Goal: Information Seeking & Learning: Understand process/instructions

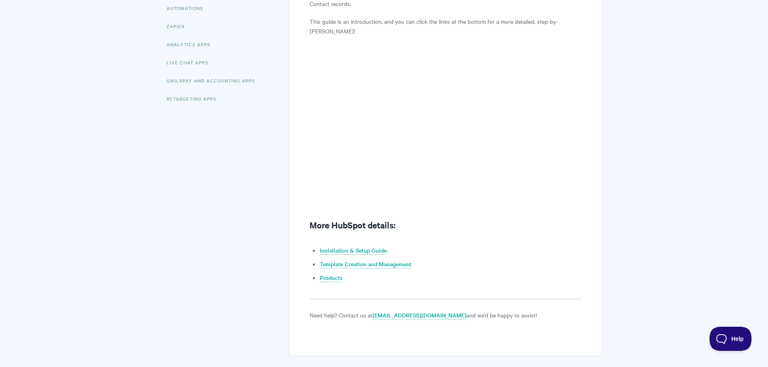
scroll to position [244, 0]
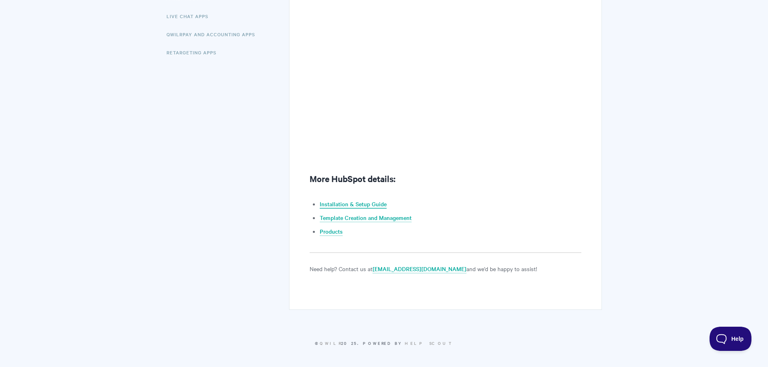
click at [340, 203] on link "Installation & Setup Guide" at bounding box center [353, 204] width 67 height 9
click at [353, 219] on link "Template Creation and Management" at bounding box center [366, 218] width 92 height 9
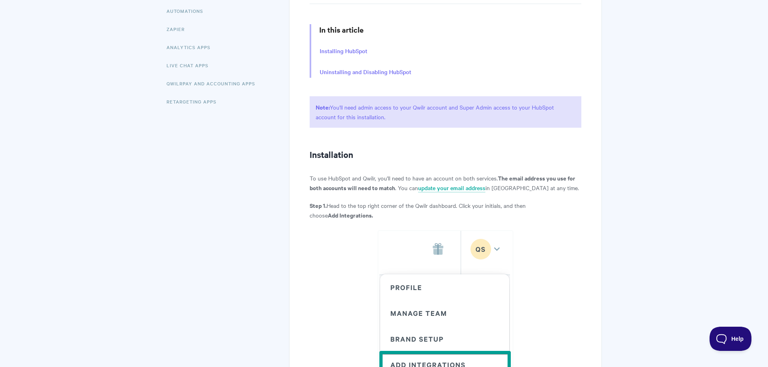
scroll to position [125, 0]
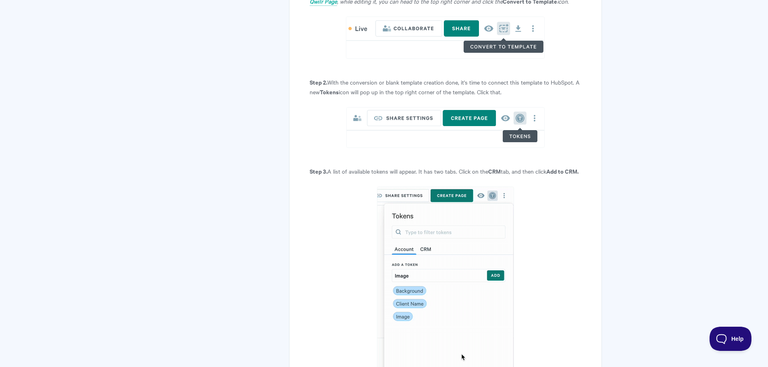
scroll to position [1048, 0]
